Goal: Information Seeking & Learning: Check status

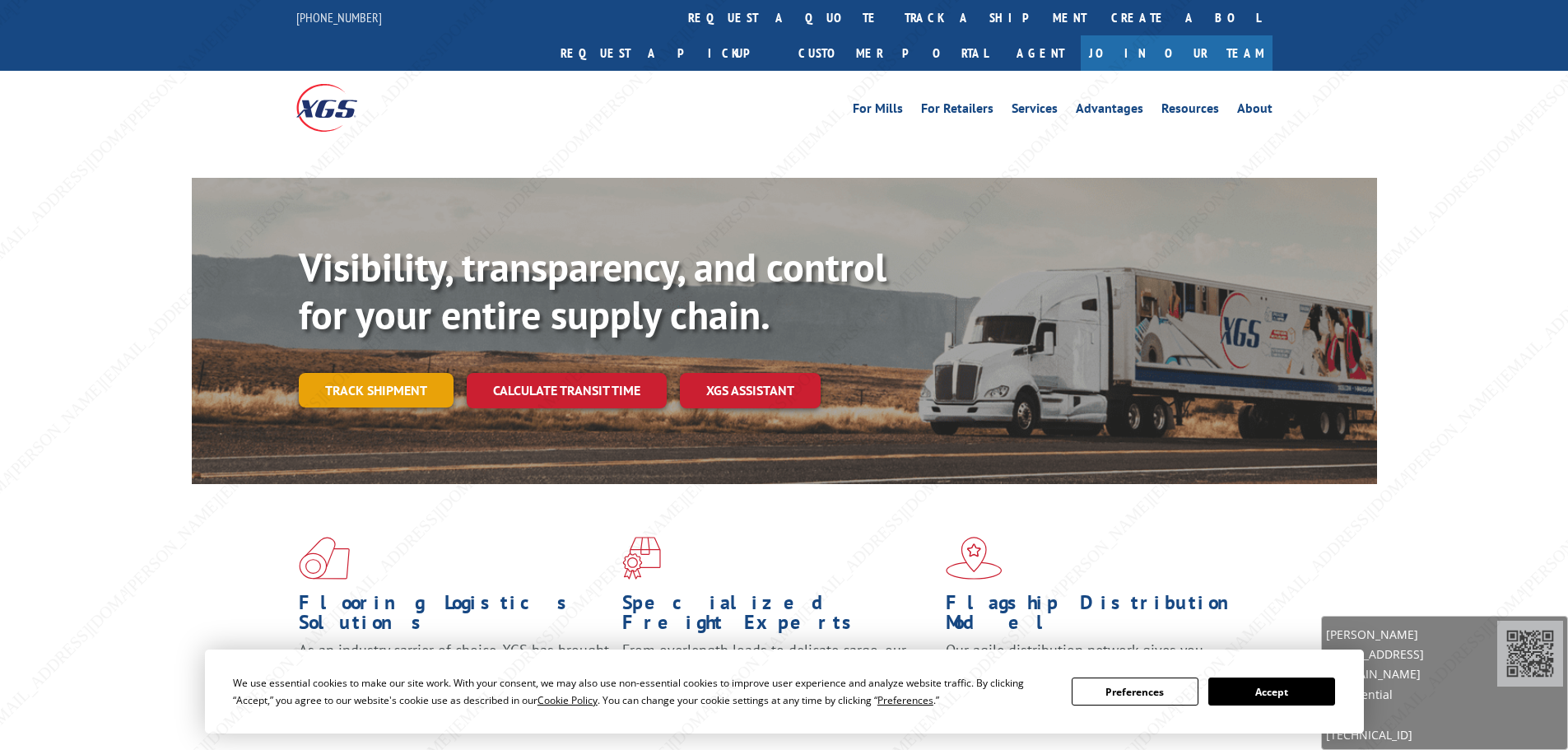
click at [400, 373] on link "Track shipment" at bounding box center [376, 390] width 155 height 34
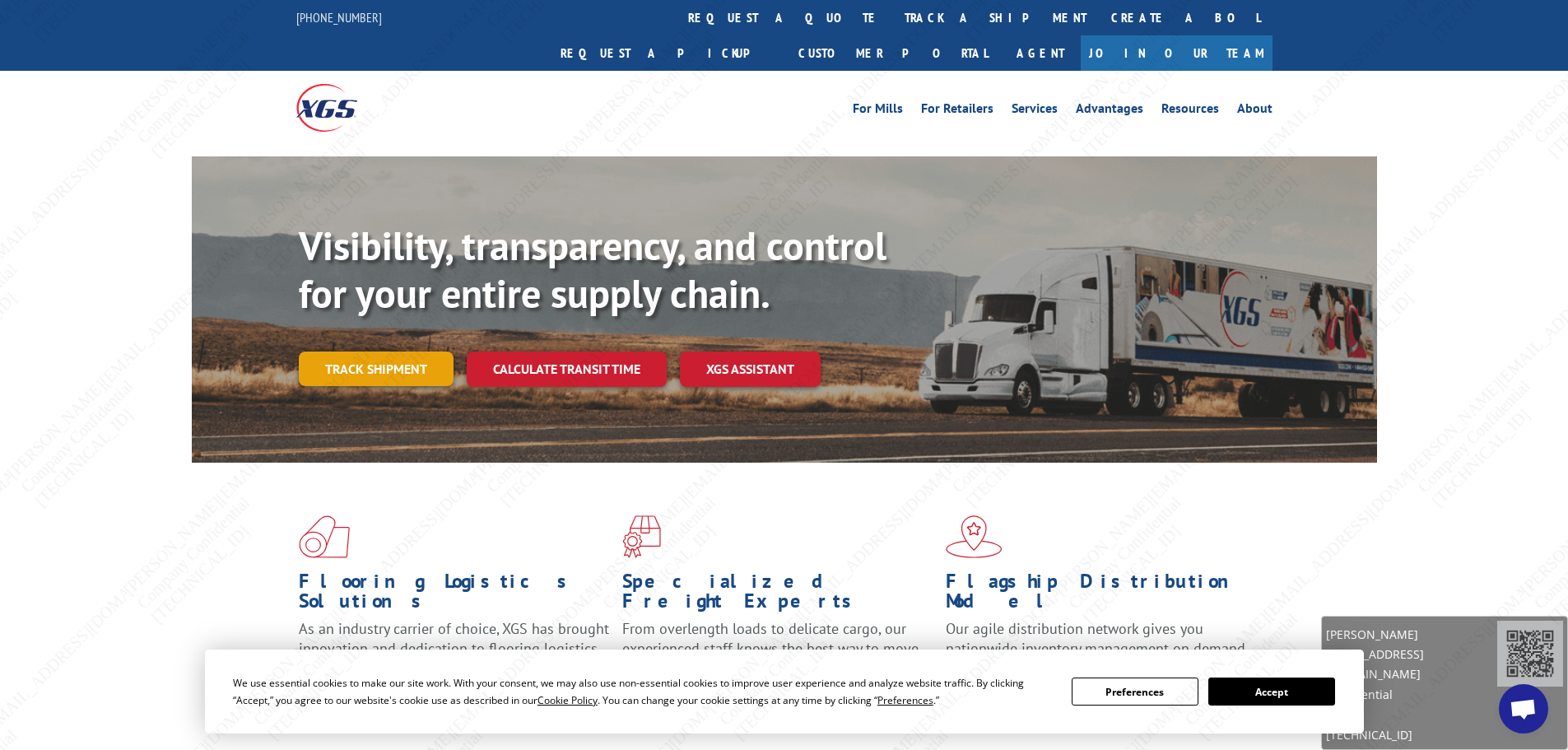
click at [382, 351] on link "Track shipment" at bounding box center [376, 368] width 155 height 34
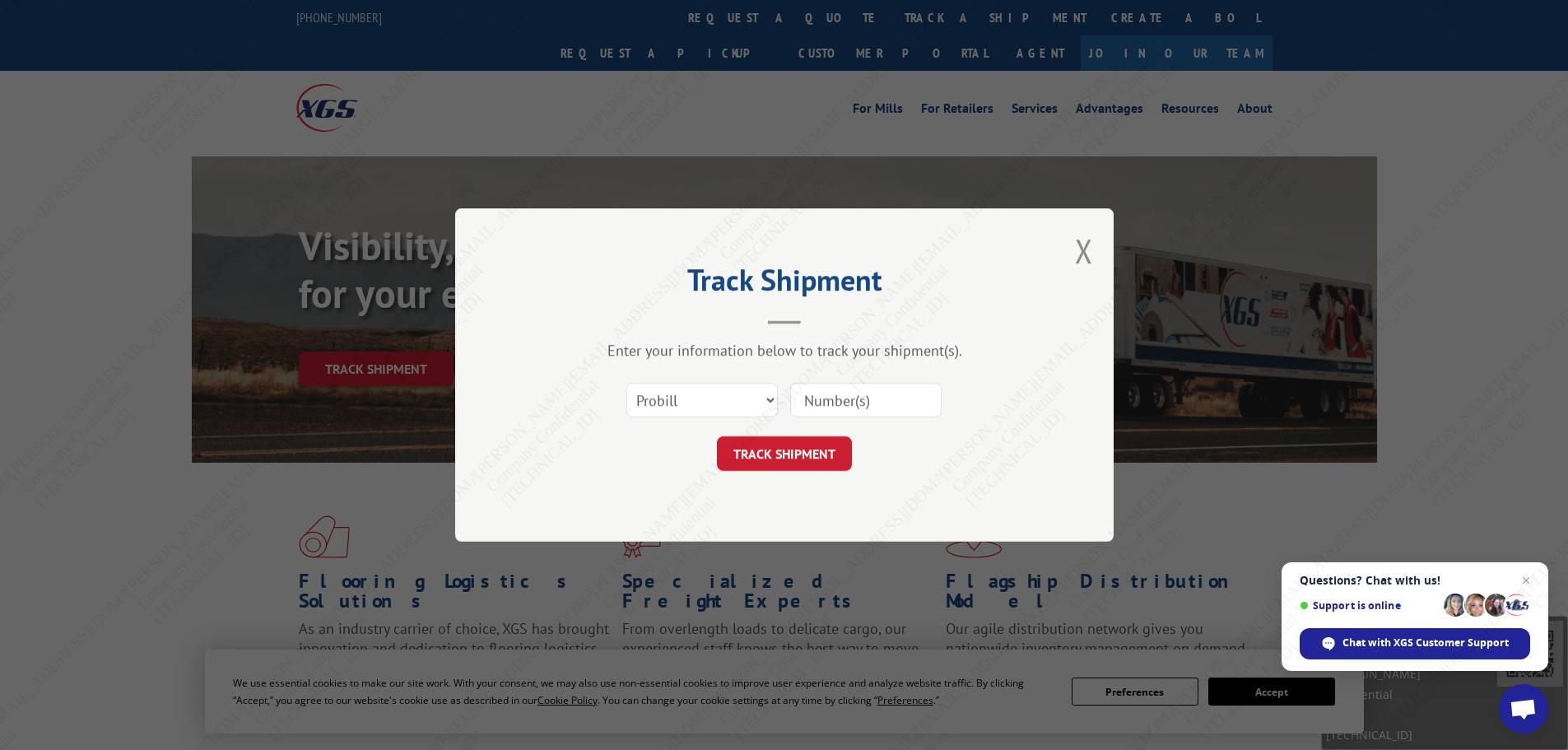
click at [792, 390] on input at bounding box center [866, 400] width 151 height 34
paste input "17503913"
type input "17503913"
click at [791, 442] on button "TRACK SHIPMENT" at bounding box center [784, 453] width 135 height 34
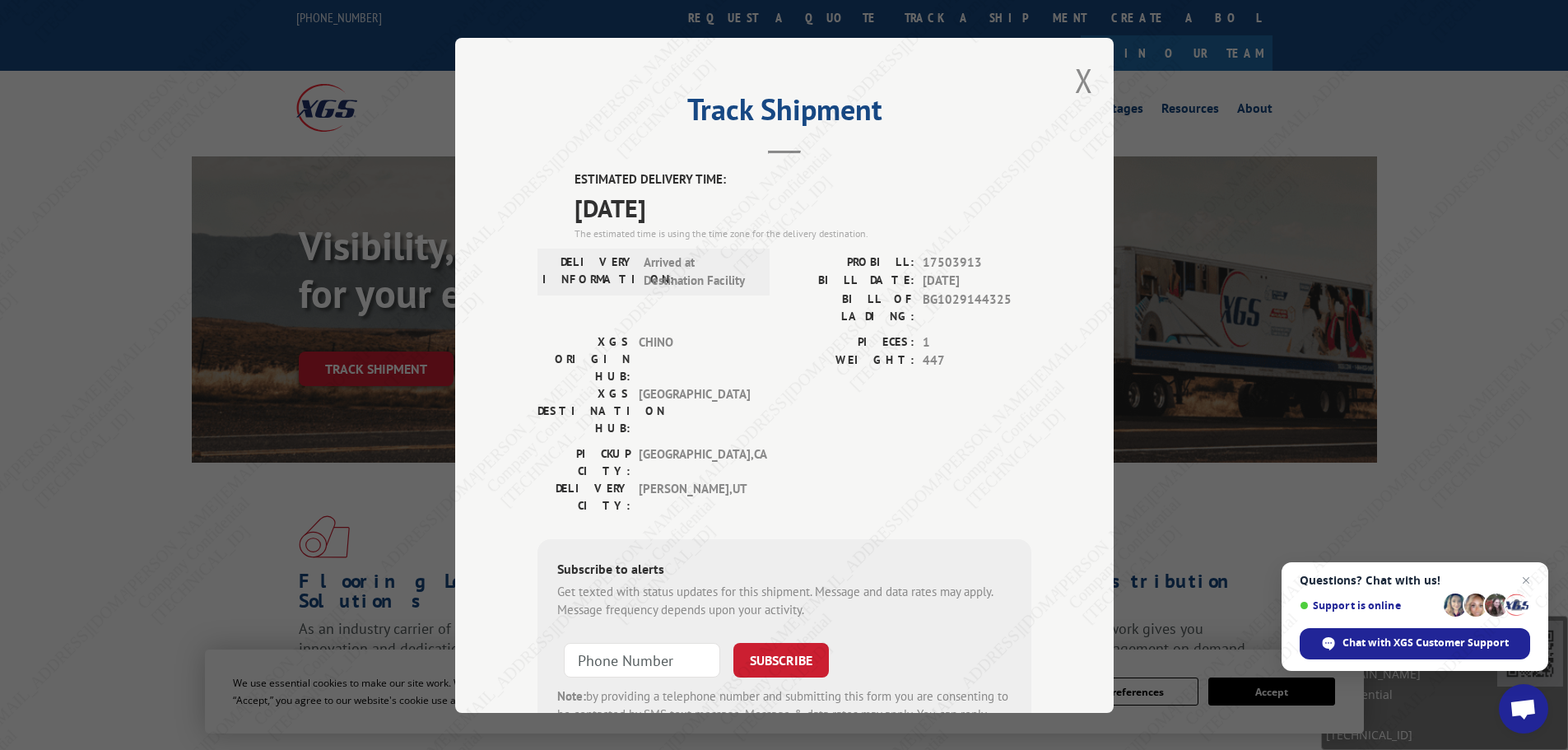
click at [1088, 76] on div "Track Shipment ESTIMATED DELIVERY TIME: [DATE] The estimated time is using the …" at bounding box center [784, 375] width 659 height 675
click at [1080, 89] on button "Close modal" at bounding box center [1084, 81] width 18 height 44
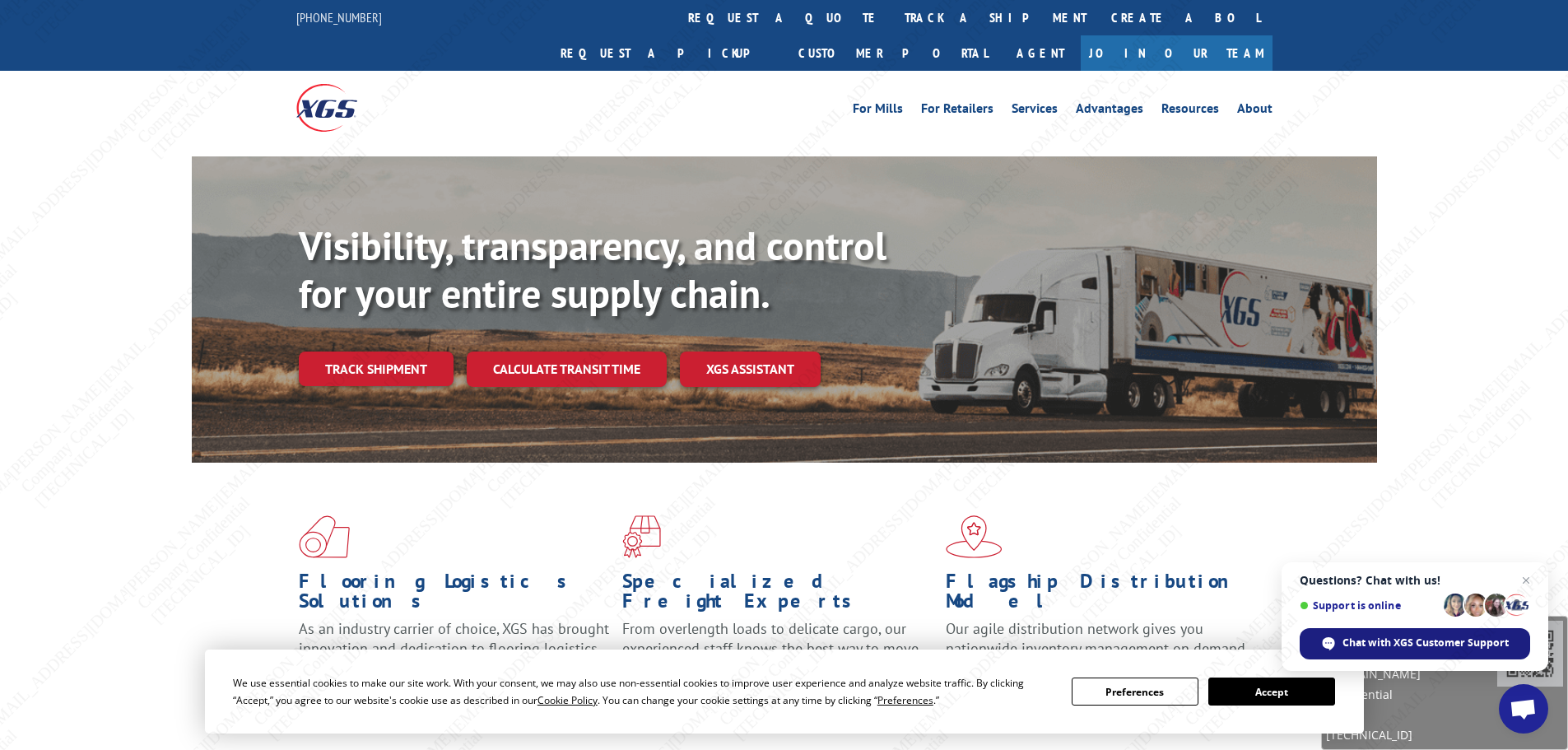
click at [1399, 638] on span "Chat with XGS Customer Support" at bounding box center [1426, 643] width 166 height 15
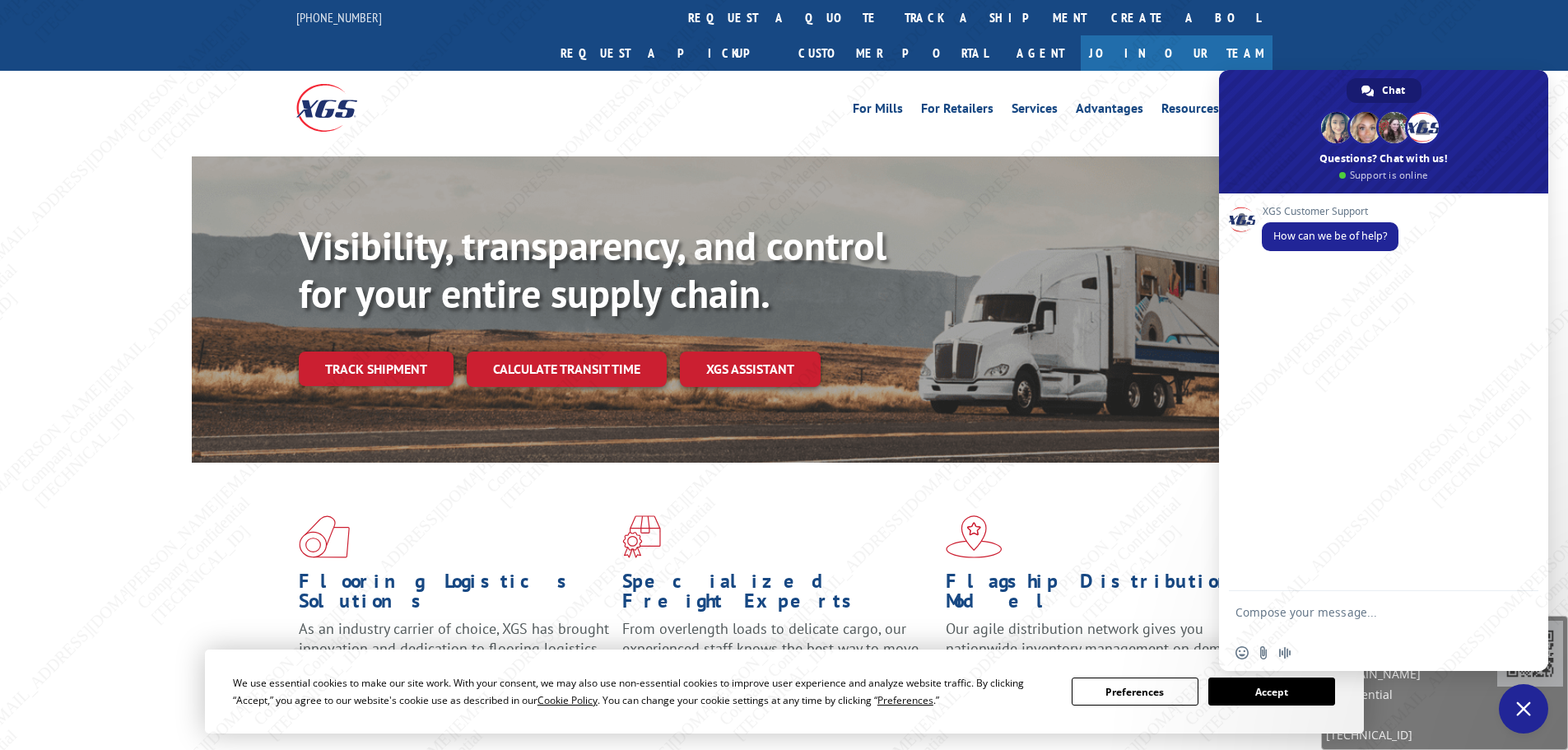
click at [1395, 624] on textarea "Compose your message..." at bounding box center [1366, 620] width 260 height 30
paste textarea "17503913"
type textarea "hi, is this already delivered? 17503913"
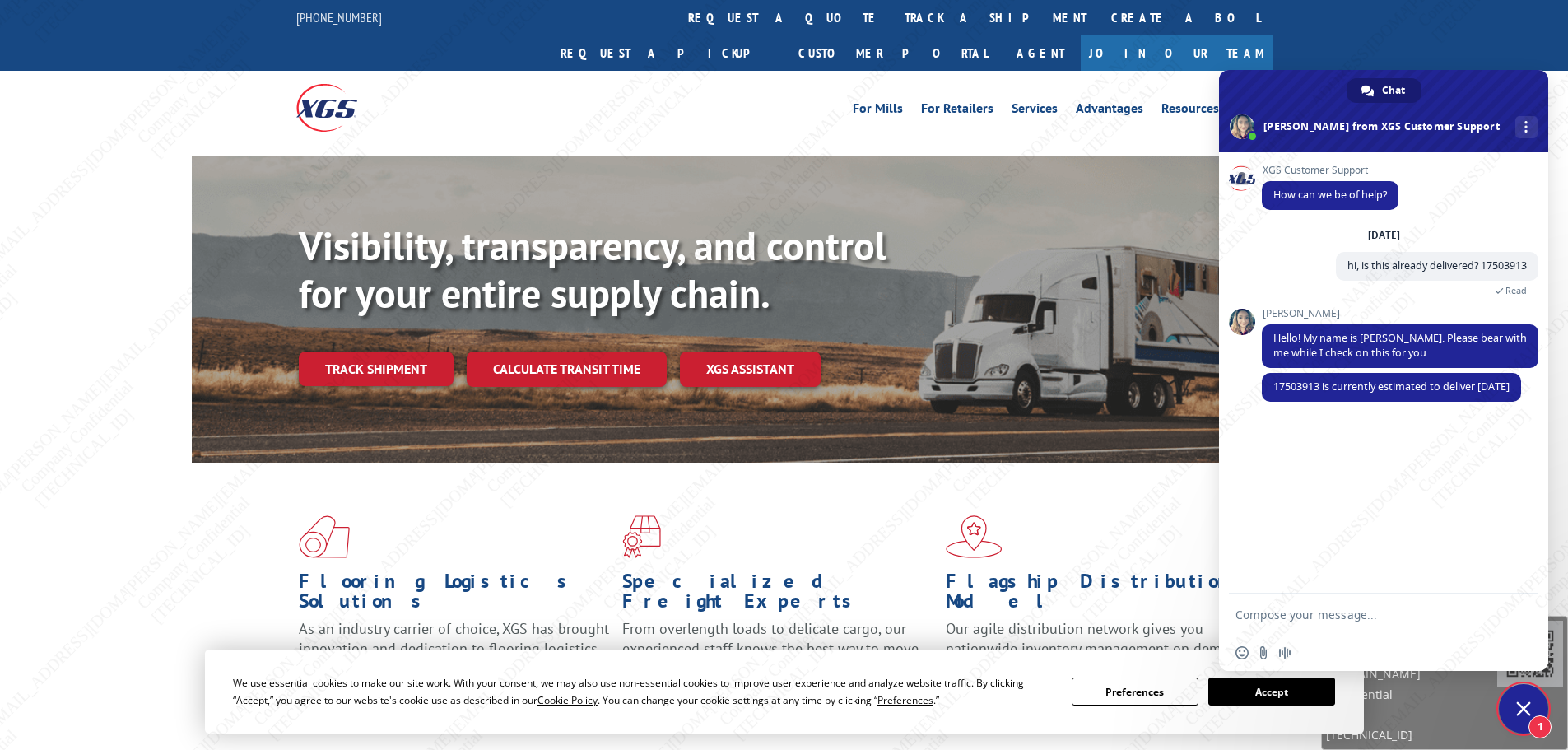
click at [1266, 620] on textarea "Compose your message..." at bounding box center [1366, 615] width 260 height 15
type textarea "copy, thank you!"
